Goal: Navigation & Orientation: Find specific page/section

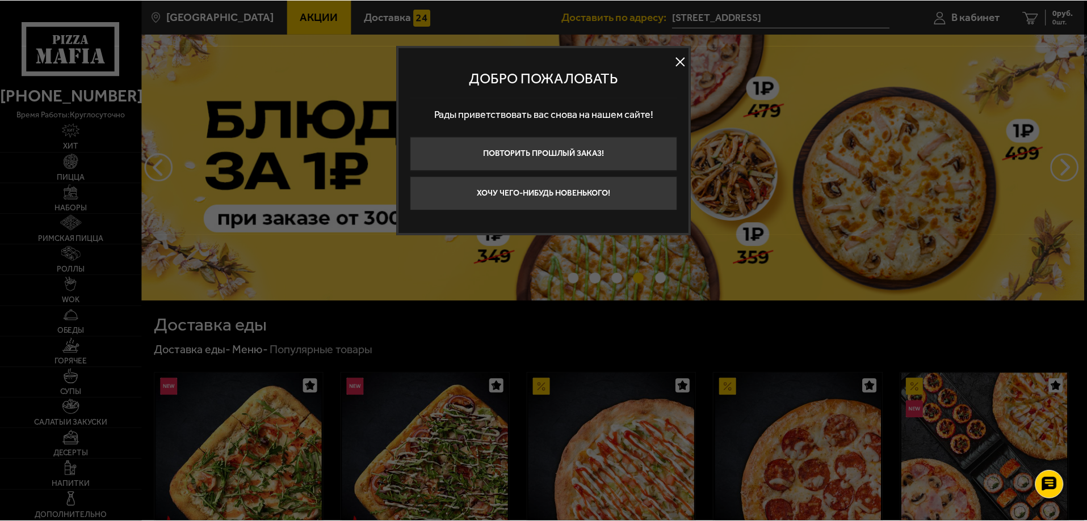
scroll to position [205, 0]
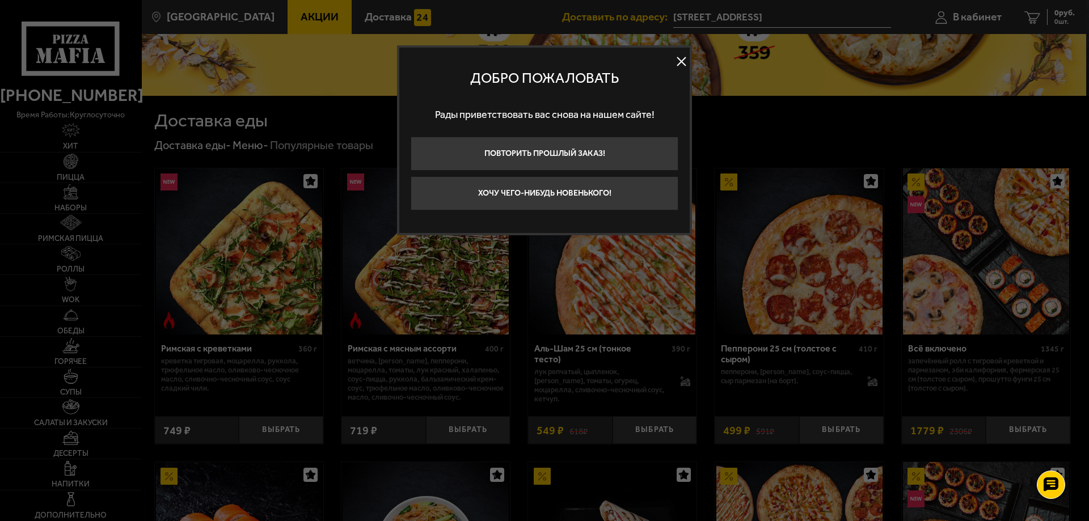
click at [680, 62] on button at bounding box center [681, 61] width 17 height 17
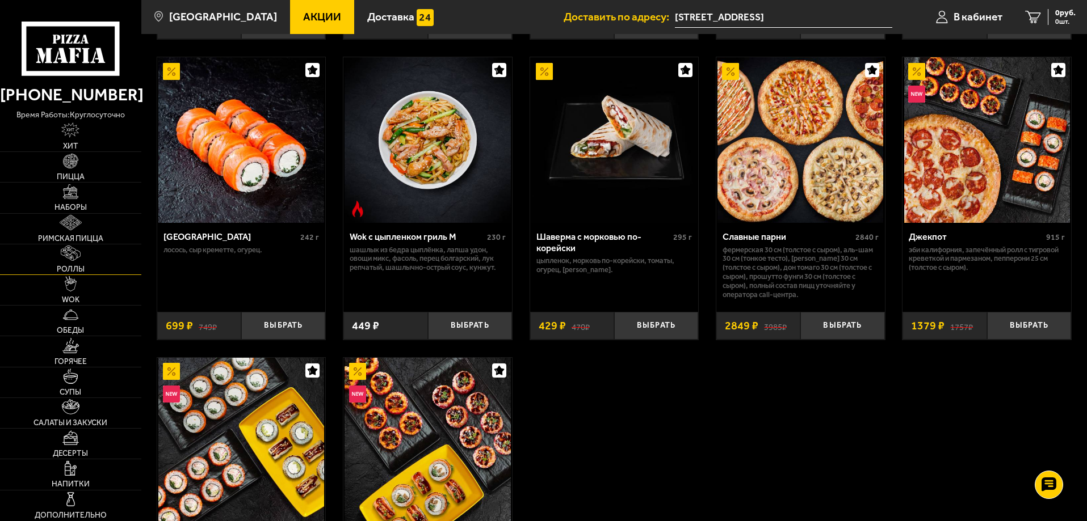
scroll to position [602, 0]
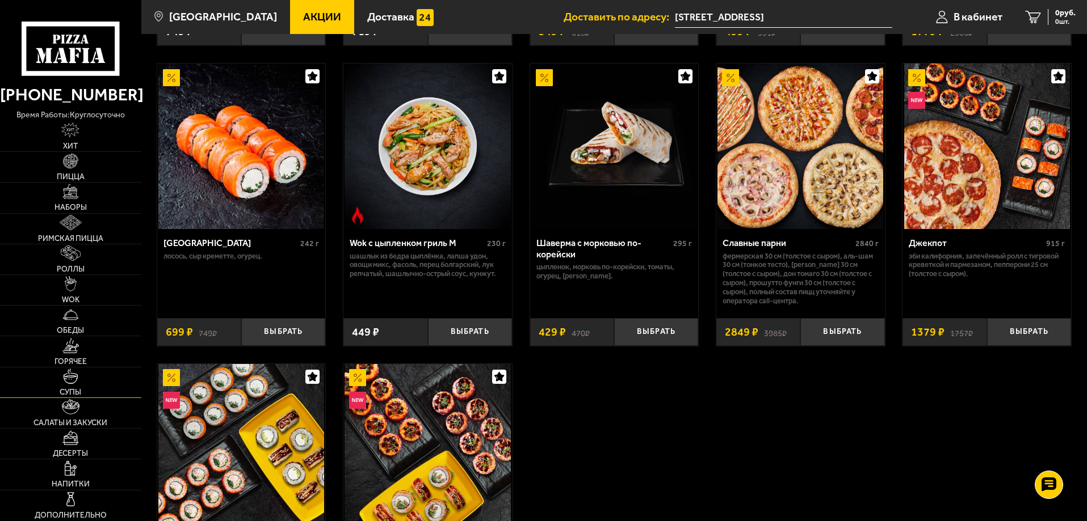
click at [56, 383] on link "Супы" at bounding box center [70, 383] width 141 height 30
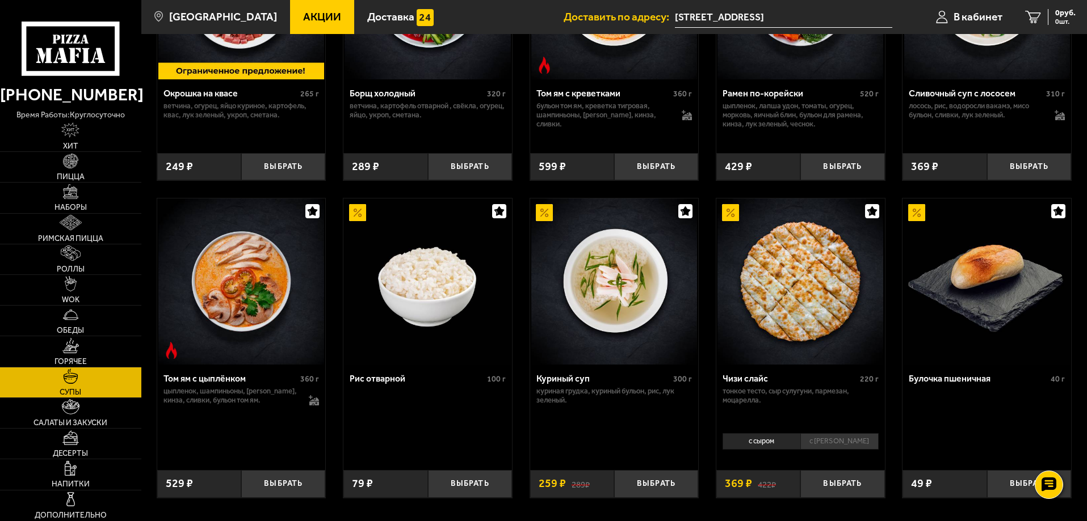
scroll to position [298, 0]
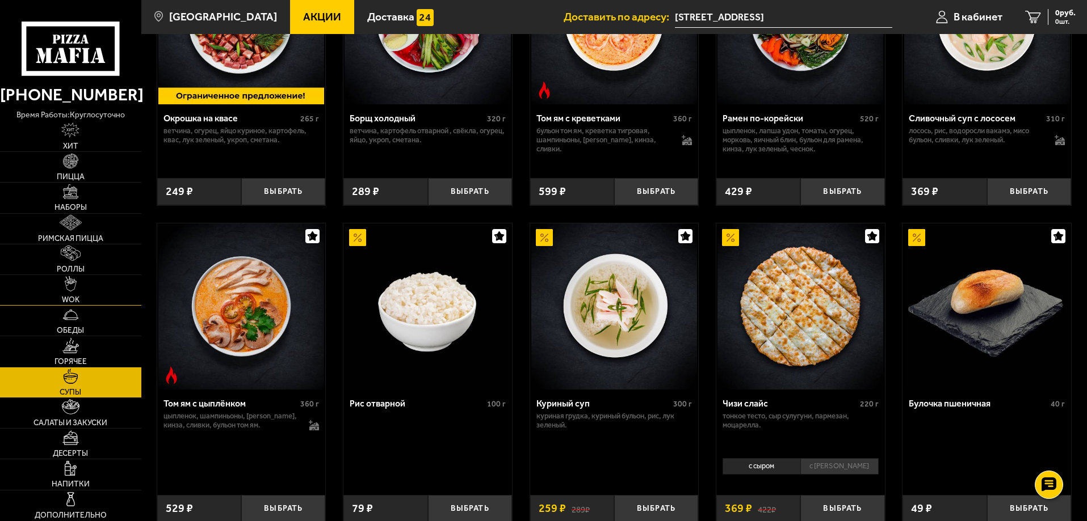
click at [73, 293] on link "WOK" at bounding box center [70, 290] width 141 height 30
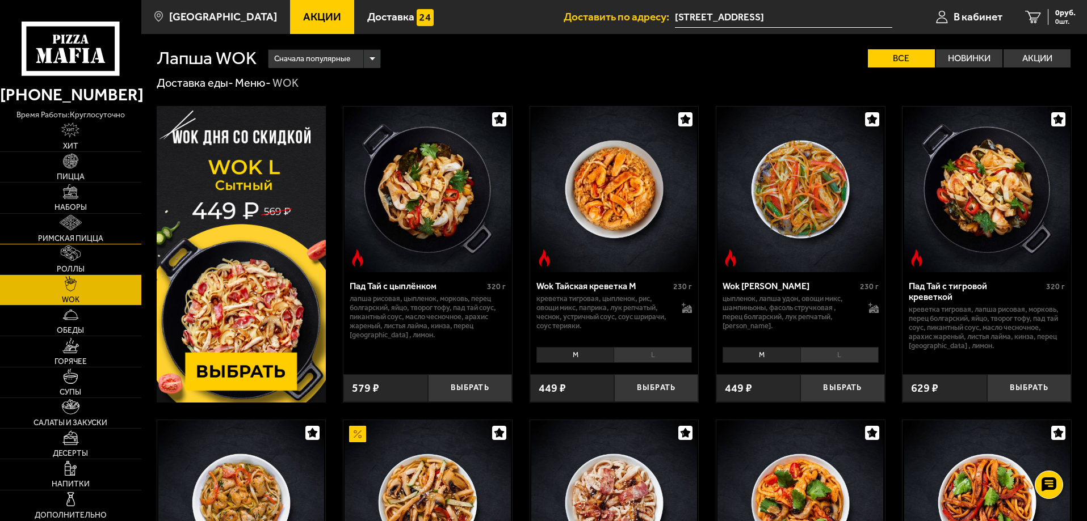
click at [76, 228] on img at bounding box center [71, 222] width 22 height 15
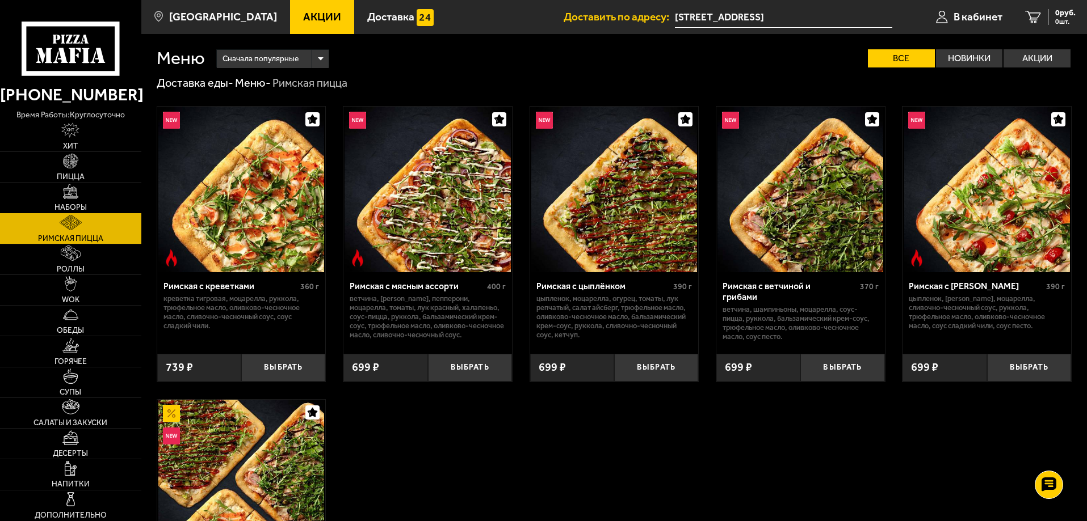
click at [81, 195] on link "Наборы" at bounding box center [70, 198] width 141 height 30
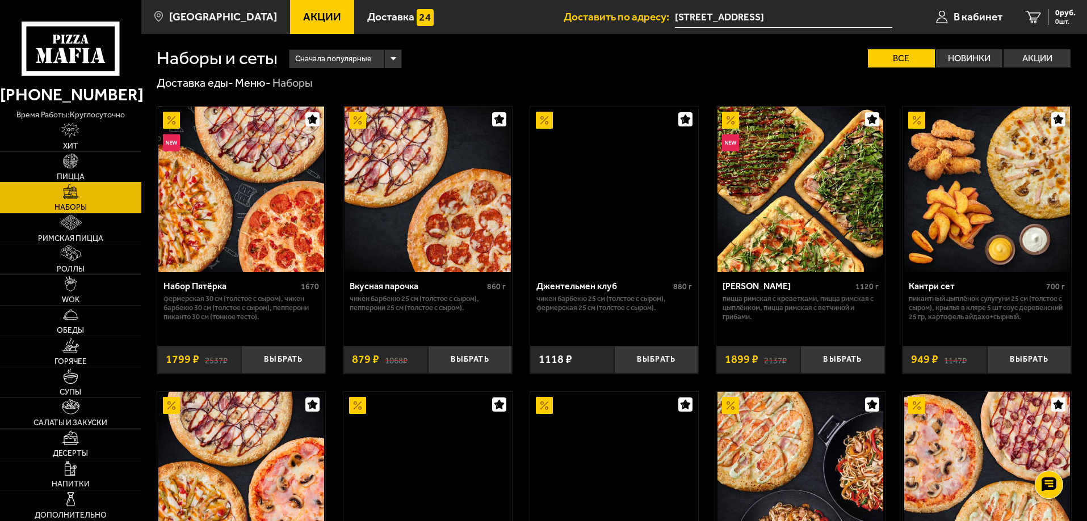
click at [85, 165] on link "Пицца" at bounding box center [70, 167] width 141 height 30
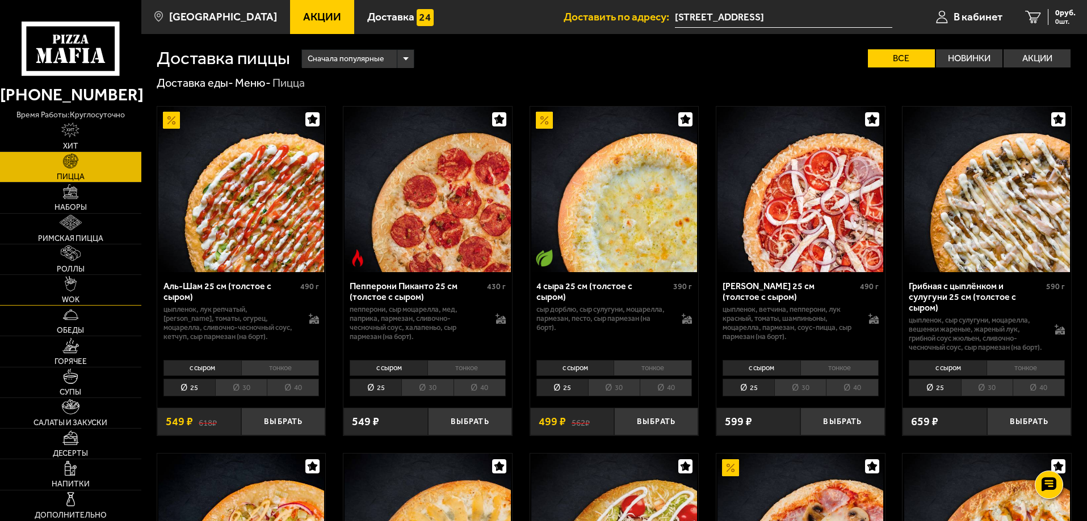
click at [90, 289] on link "WOK" at bounding box center [70, 290] width 141 height 30
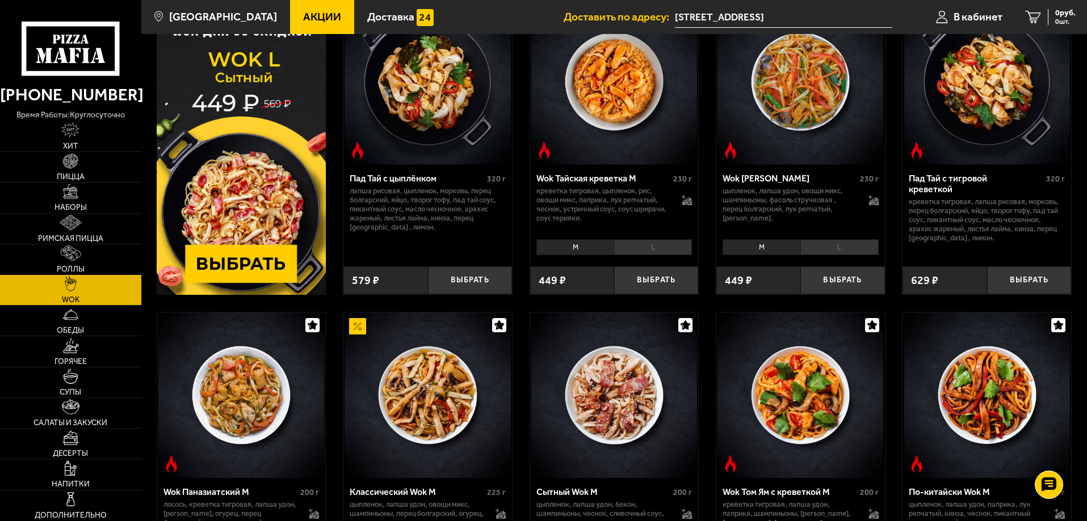
scroll to position [227, 0]
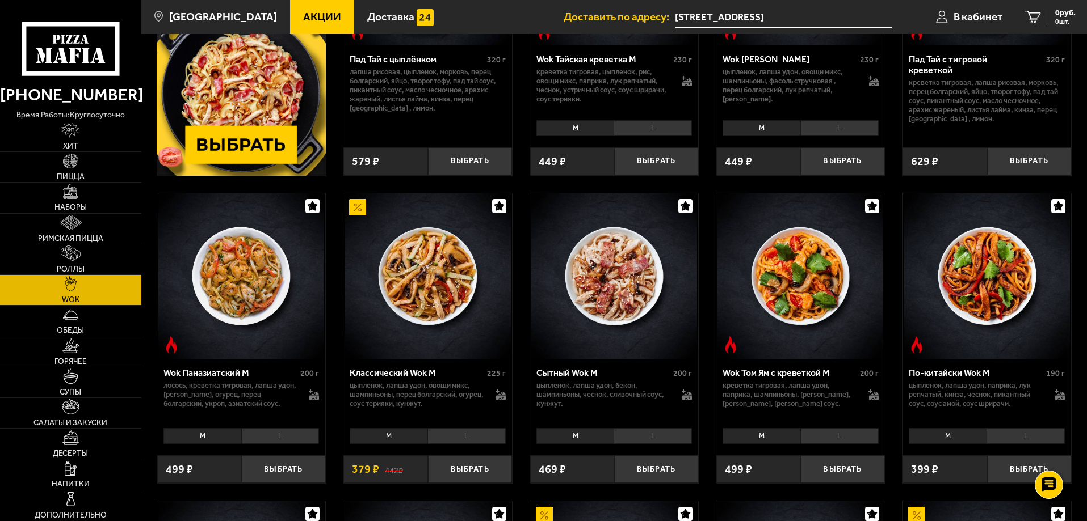
click at [836, 435] on li "L" at bounding box center [839, 436] width 78 height 16
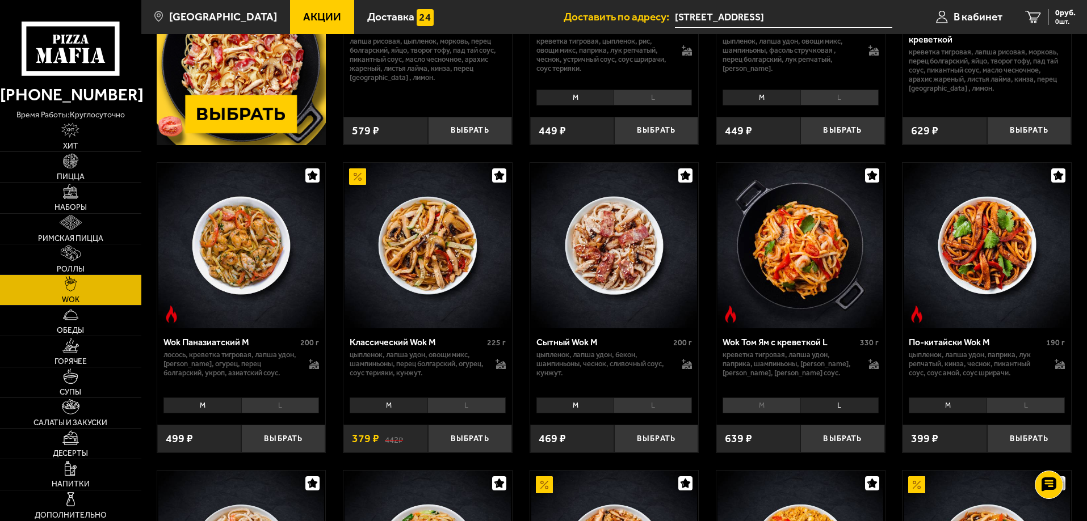
scroll to position [284, 0]
